Goal: Transaction & Acquisition: Book appointment/travel/reservation

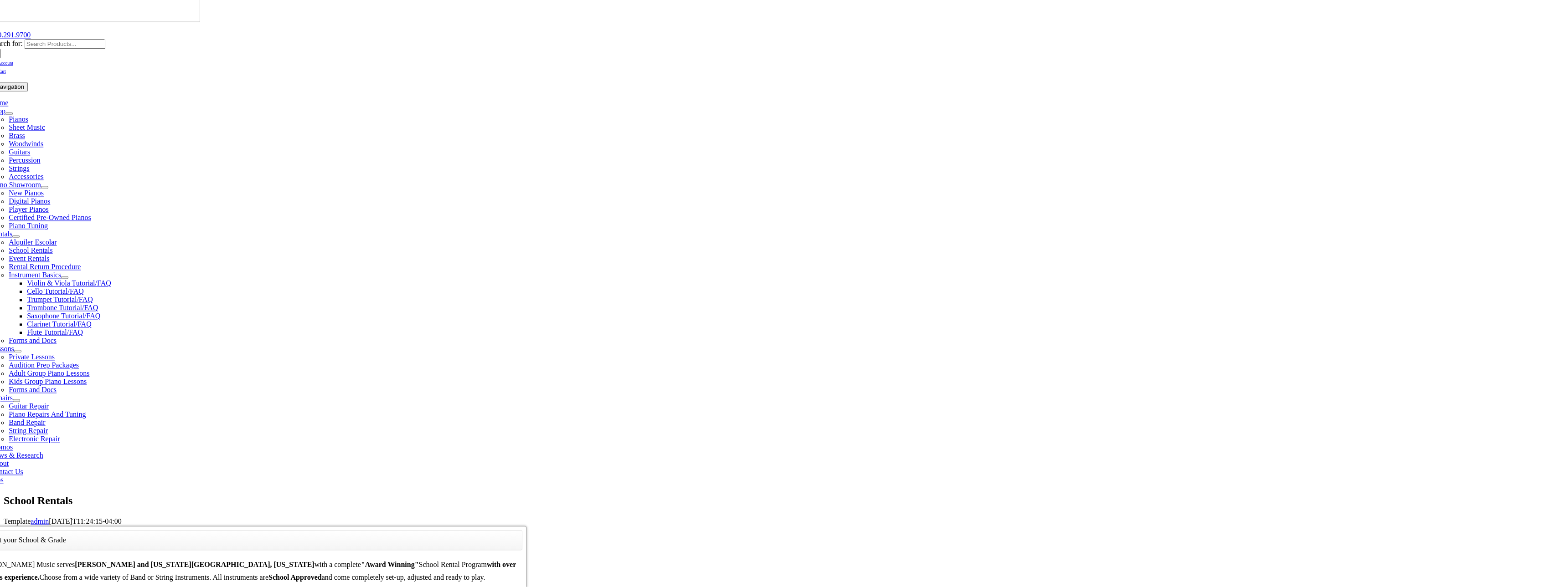
scroll to position [123, 0]
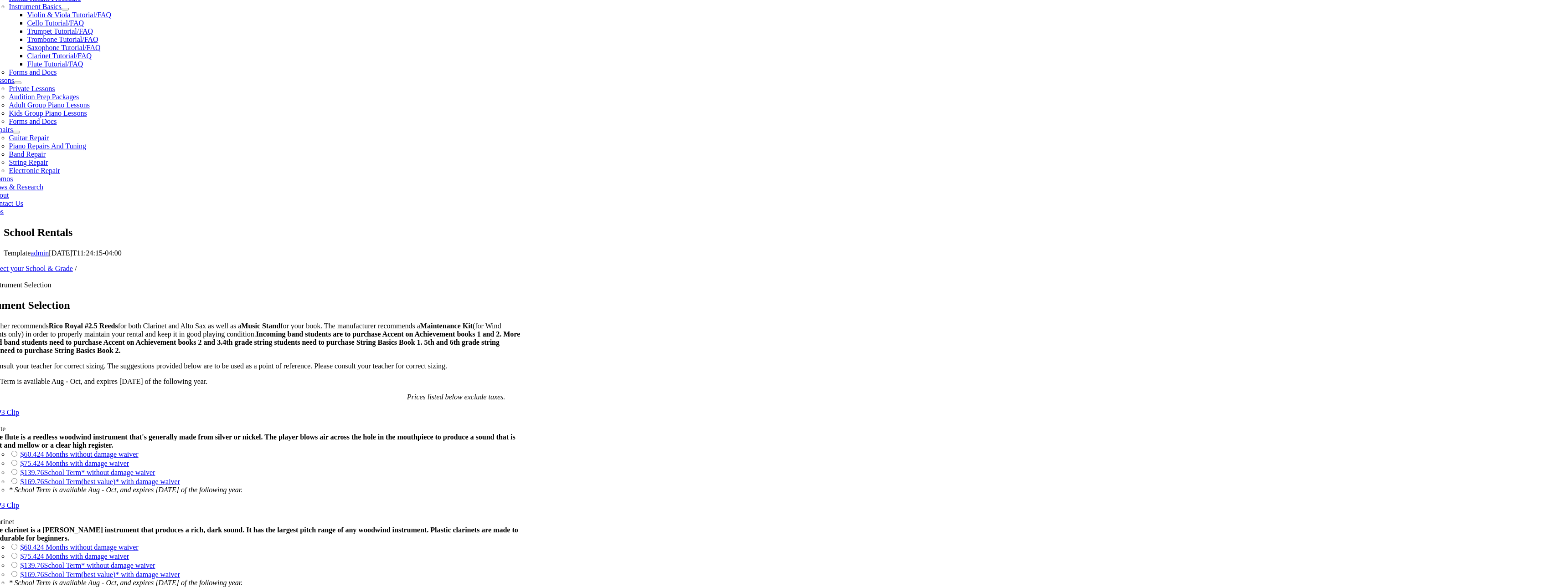
scroll to position [369, 0]
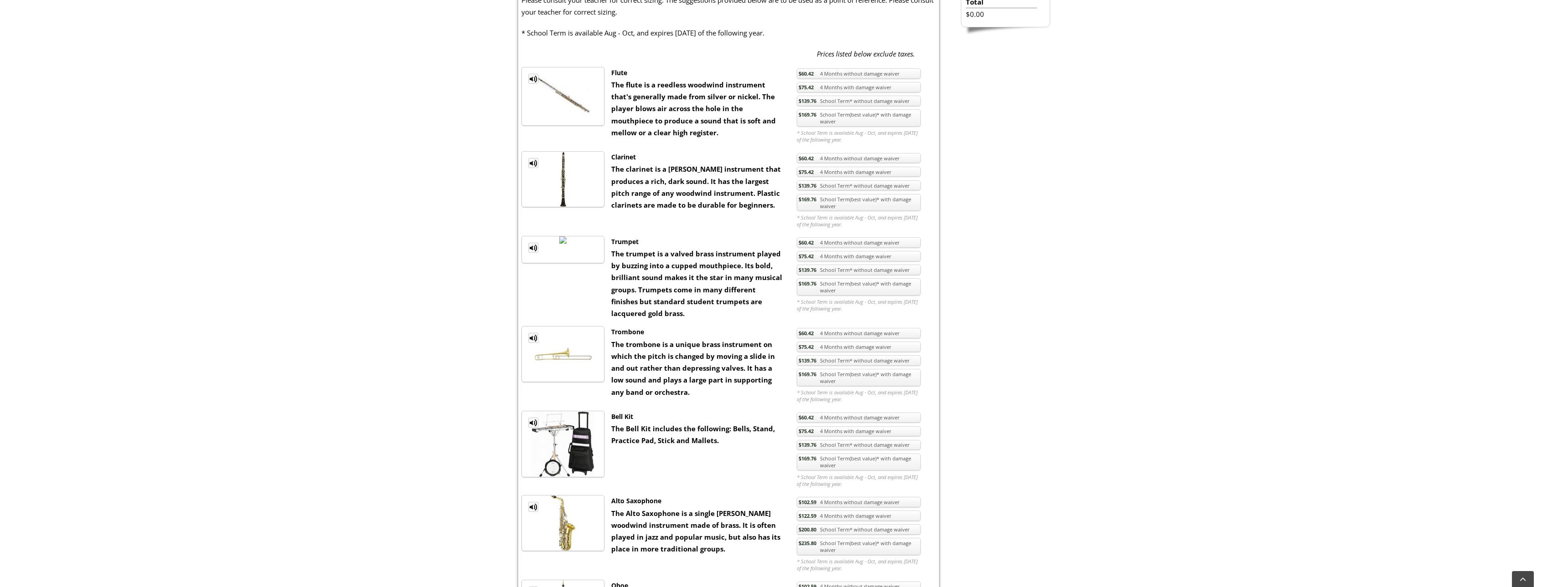
click at [559, 244] on img at bounding box center [563, 239] width 7 height 7
click at [593, 263] on li at bounding box center [563, 250] width 83 height 27
click at [741, 282] on strong "The trumpet is a valved brass instrument played by buzzing into a cupped mouthp…" at bounding box center [697, 283] width 171 height 69
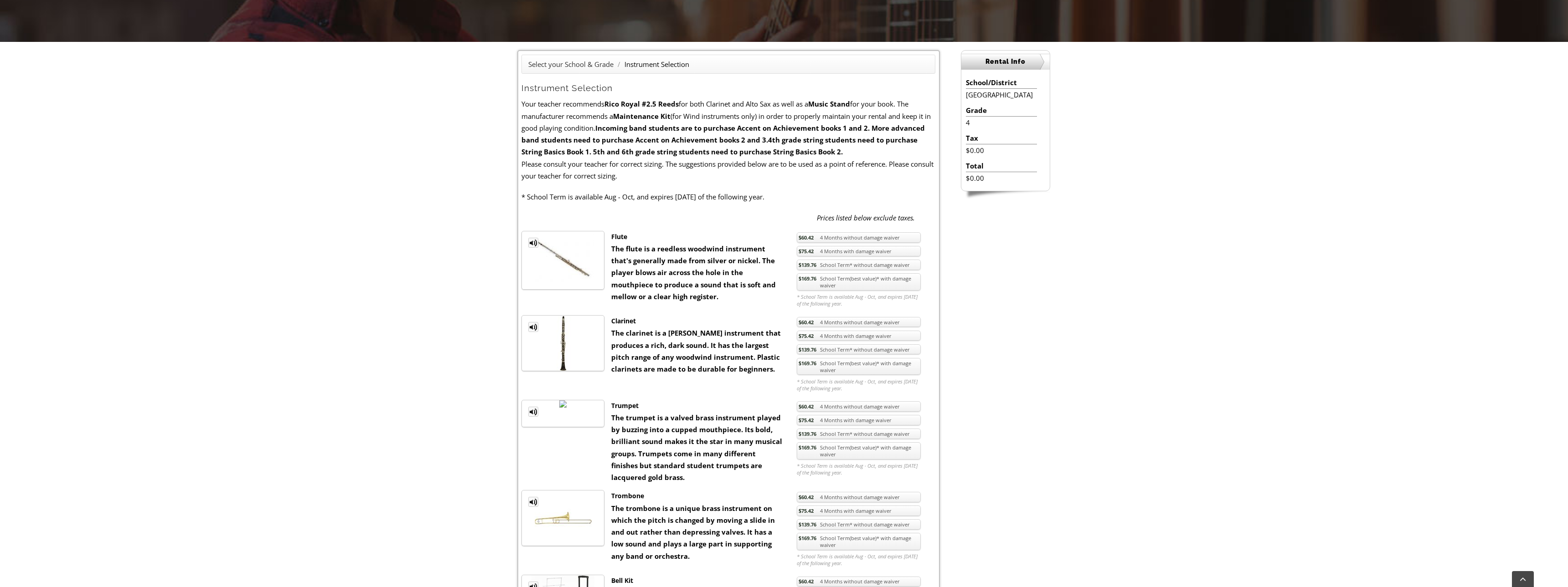
scroll to position [164, 0]
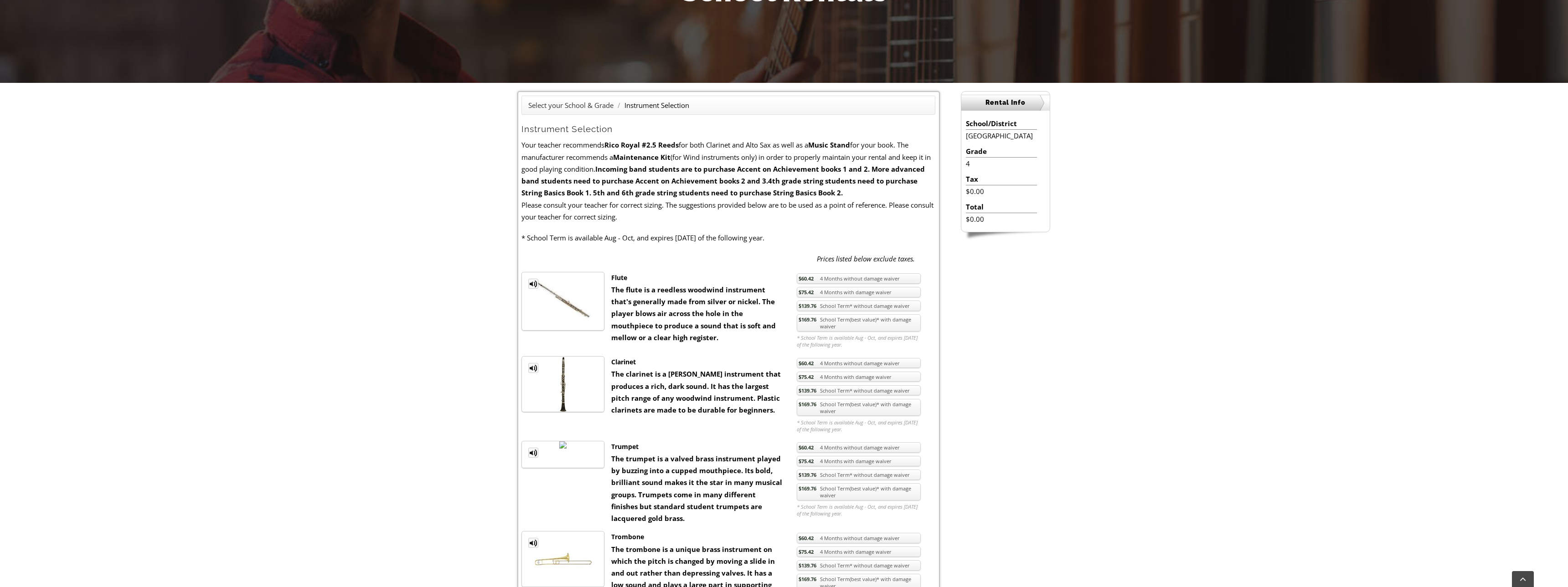
click at [871, 494] on link "$169.76 School Term(best value)* with damage waiver" at bounding box center [858, 492] width 124 height 18
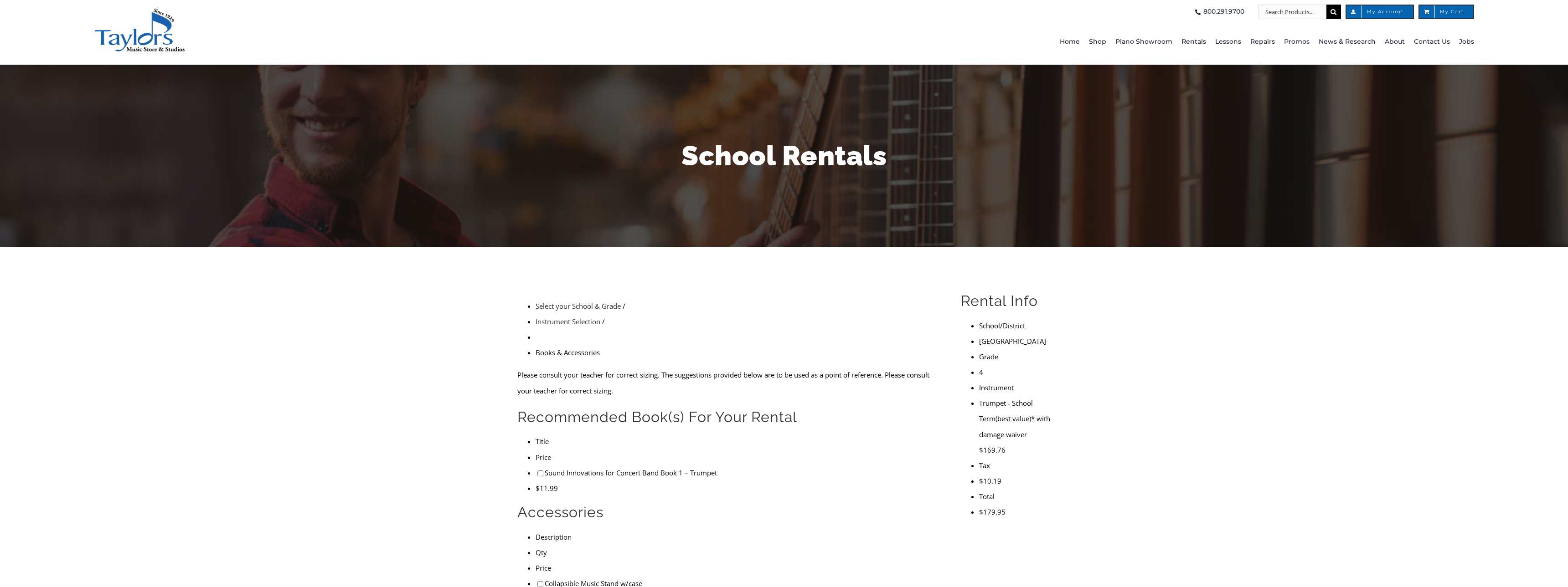
drag, startPoint x: 650, startPoint y: 447, endPoint x: 529, endPoint y: 364, distance: 146.7
click at [529, 367] on form "Please consult your teacher for correct sizing. The suggestions provided below …" at bounding box center [728, 529] width 422 height 325
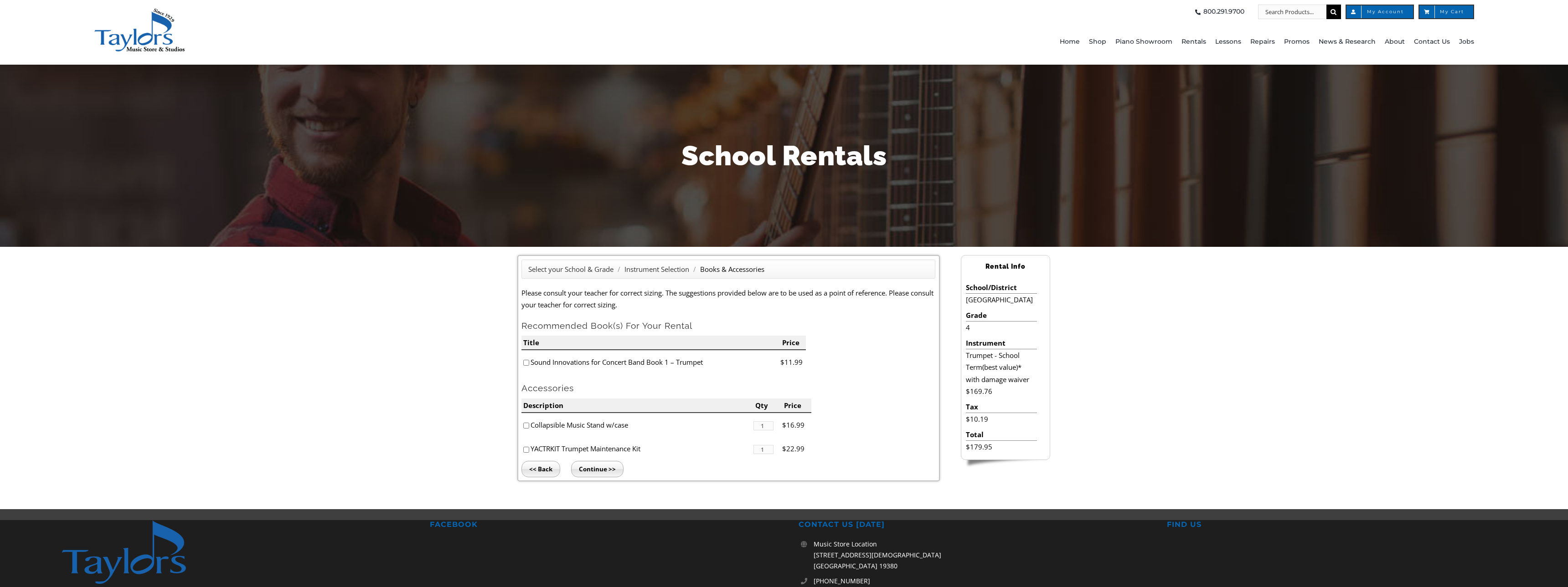
copy form "Sound Innovations for Concert Band Book 1 – Trumpet $11.99 Accessories Descript…"
